Goal: Find specific fact: Find specific fact

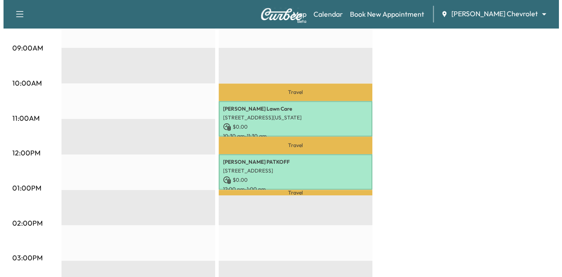
scroll to position [283, 0]
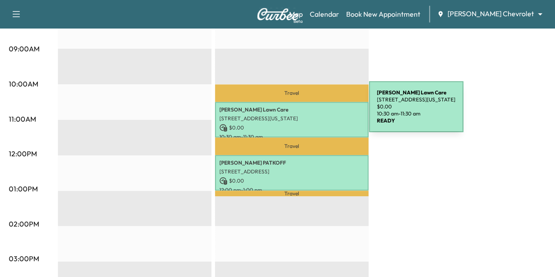
click at [304, 111] on p "[PERSON_NAME] Lawn Care" at bounding box center [291, 109] width 145 height 7
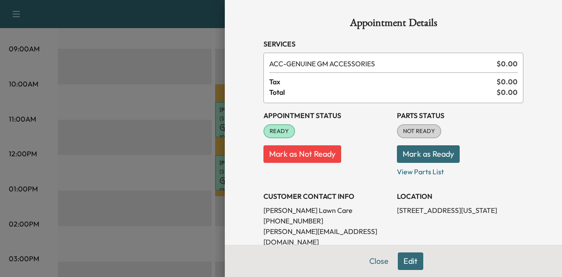
scroll to position [172, 0]
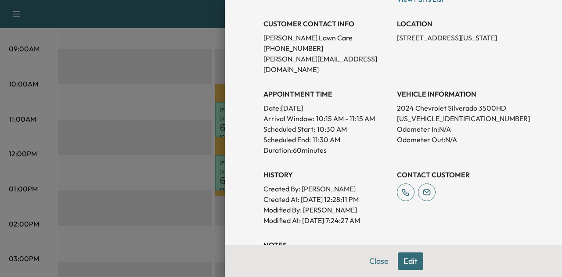
click at [421, 113] on p "[US_VEHICLE_IDENTIFICATION_NUMBER]" at bounding box center [460, 118] width 126 height 11
copy p "[US_VEHICLE_IDENTIFICATION_NUMBER]"
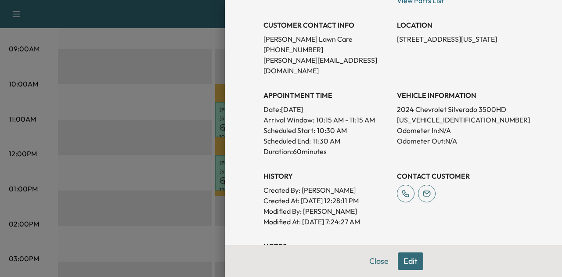
scroll to position [136, 0]
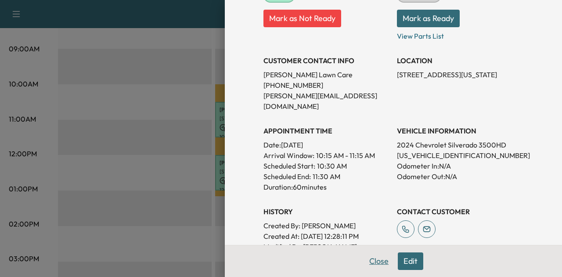
click at [376, 261] on button "Close" at bounding box center [378, 261] width 31 height 18
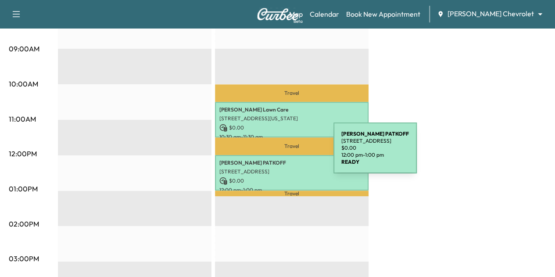
click at [268, 155] on div "[PERSON_NAME] [STREET_ADDRESS] $ 0.00 12:00 pm - 1:00 pm" at bounding box center [292, 173] width 154 height 36
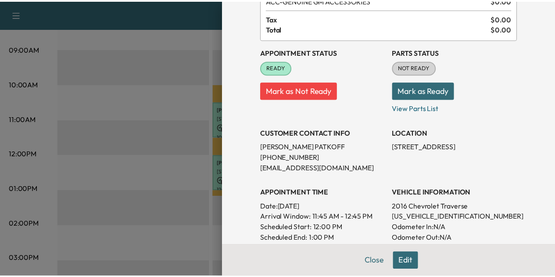
scroll to position [72, 0]
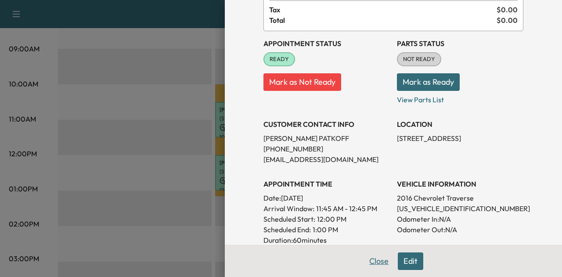
click at [366, 261] on button "Close" at bounding box center [378, 261] width 31 height 18
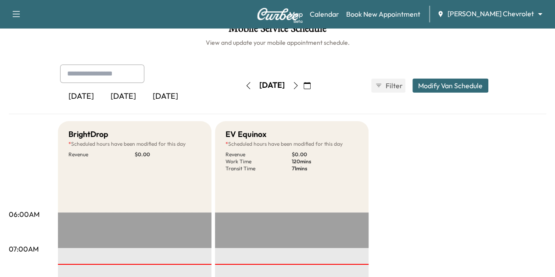
scroll to position [0, 0]
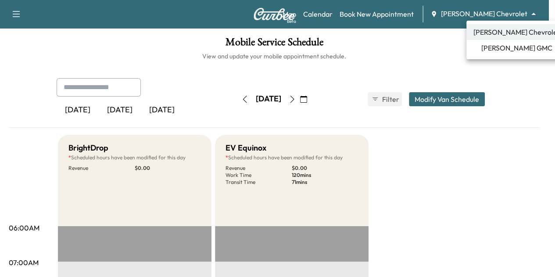
click at [490, 13] on body "Support Log Out Map Beta Calendar Book New Appointment [PERSON_NAME] Chevrolet …" at bounding box center [277, 138] width 555 height 277
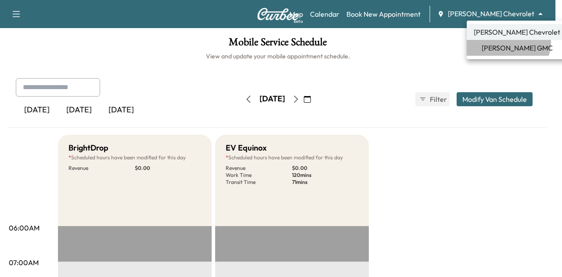
click at [505, 42] on li "[PERSON_NAME] GMC" at bounding box center [516, 48] width 100 height 16
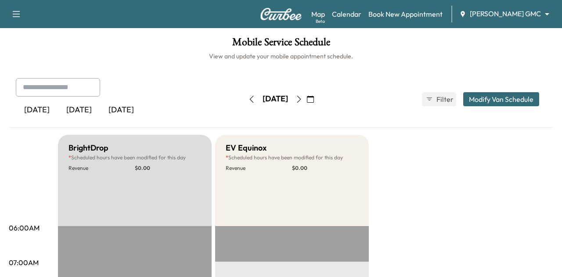
click at [477, 14] on body "Support Log Out Map Beta Calendar Book New Appointment [PERSON_NAME] GMC ******…" at bounding box center [281, 138] width 562 height 277
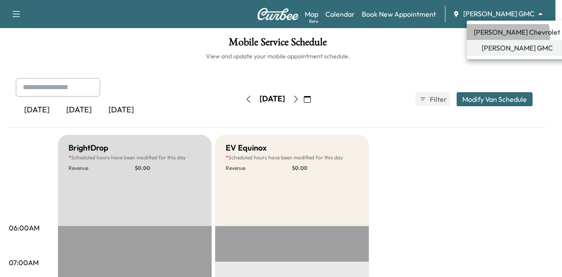
click at [490, 37] on span "[PERSON_NAME] Chevrolet" at bounding box center [516, 32] width 86 height 11
